Goal: Information Seeking & Learning: Learn about a topic

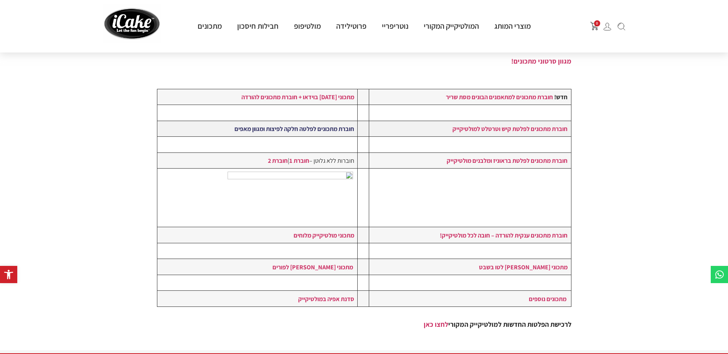
scroll to position [84, 0]
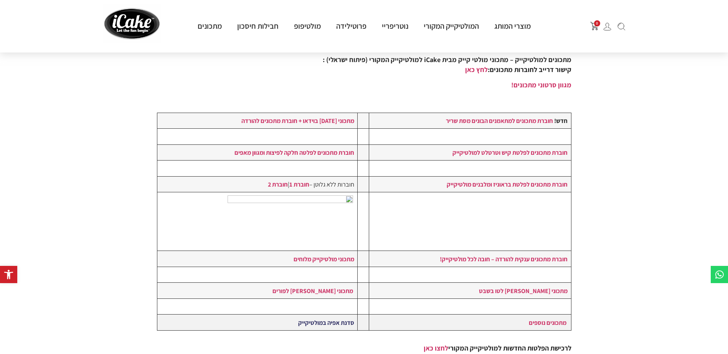
click at [339, 324] on strong "סדנת אפיה במולטיקייק" at bounding box center [326, 323] width 56 height 8
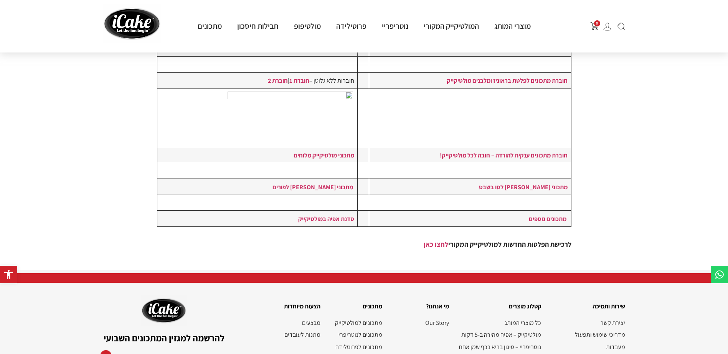
scroll to position [276, 0]
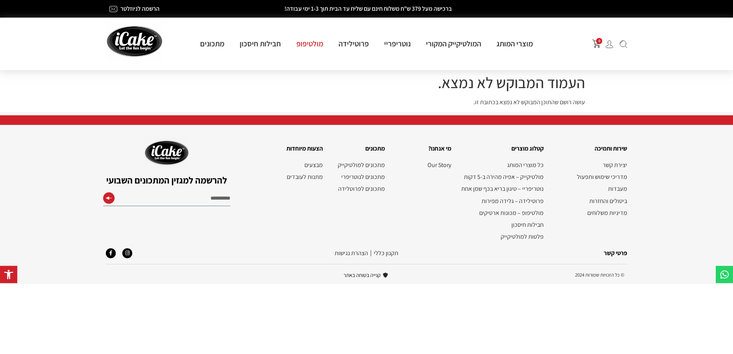
click at [303, 46] on link "מולטיפופ" at bounding box center [310, 44] width 42 height 10
